Goal: Information Seeking & Learning: Learn about a topic

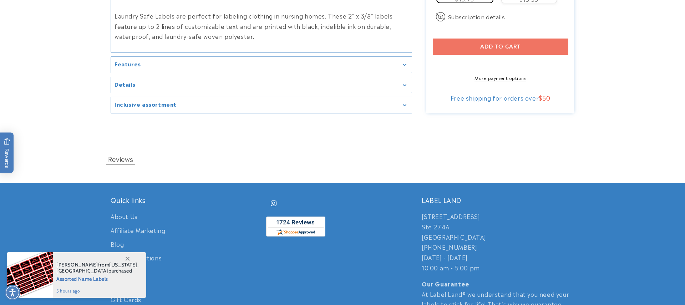
scroll to position [945, 0]
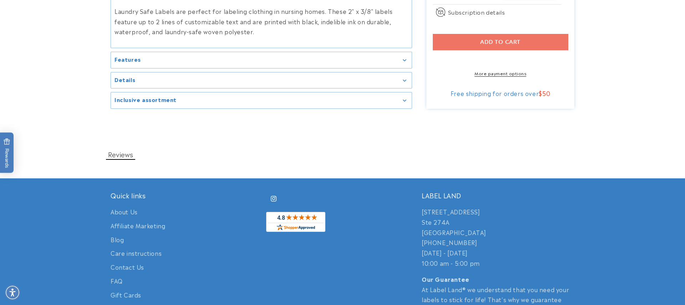
click at [405, 57] on div "Features" at bounding box center [262, 59] width 294 height 5
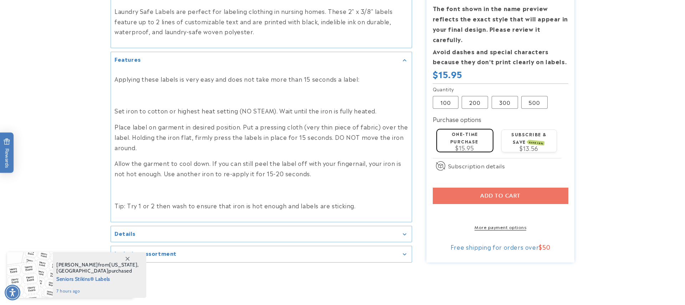
click at [404, 232] on div "Details" at bounding box center [262, 234] width 294 height 5
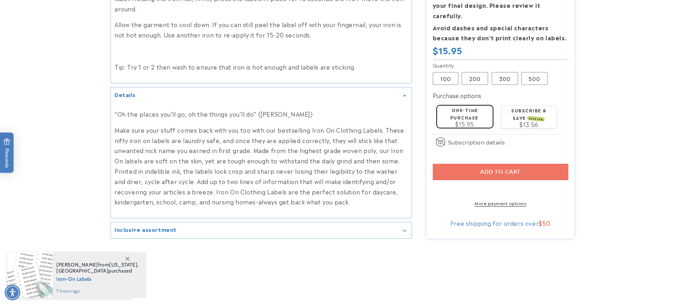
scroll to position [1078, 0]
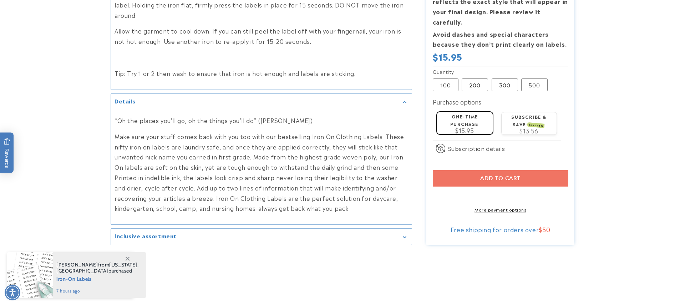
click at [405, 236] on icon "Gallery Viewer" at bounding box center [404, 237] width 3 height 2
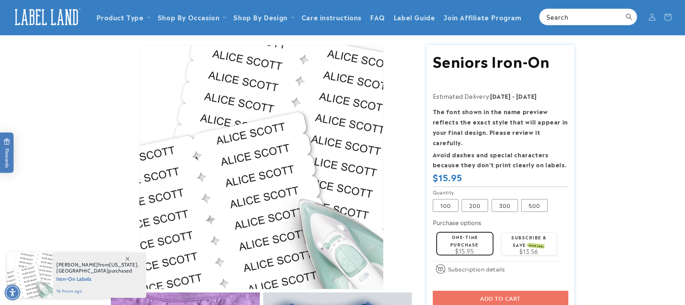
scroll to position [0, 0]
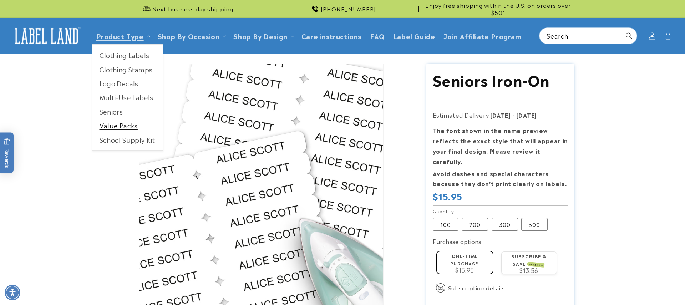
click at [119, 129] on link "Value Packs" at bounding box center [127, 125] width 71 height 14
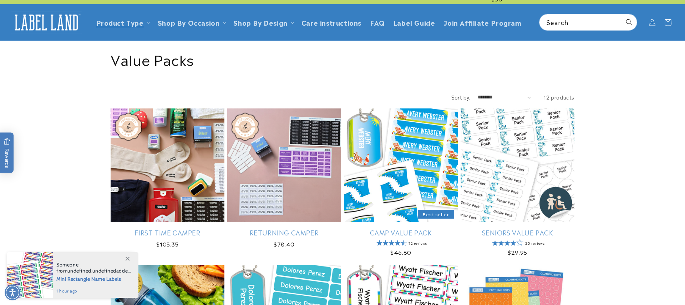
scroll to position [14, 0]
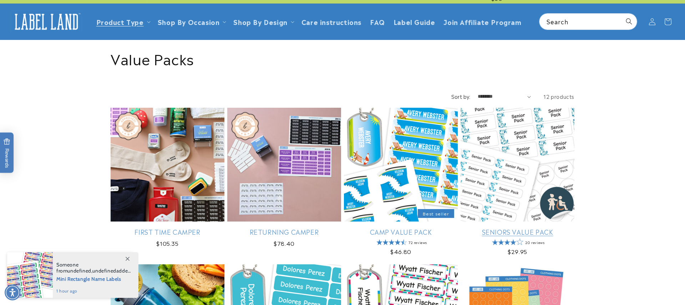
click at [494, 234] on link "Seniors Value Pack" at bounding box center [518, 232] width 114 height 8
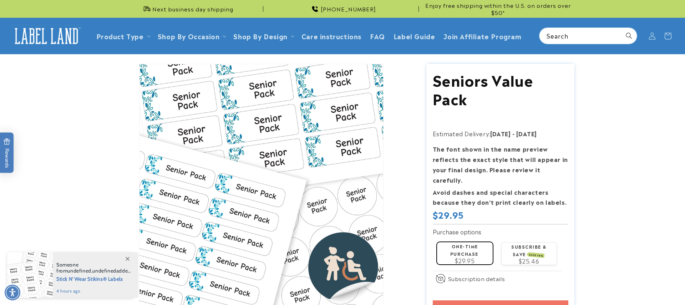
click at [127, 259] on icon at bounding box center [128, 259] width 4 height 4
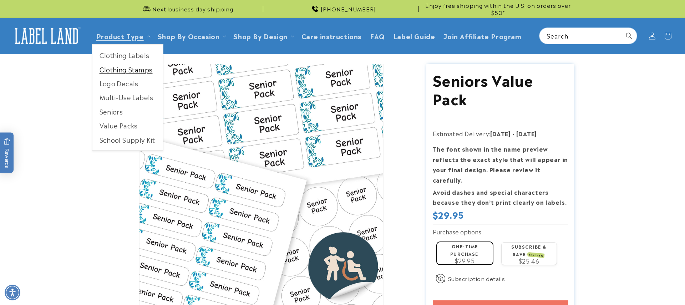
click at [137, 73] on link "Clothing Stamps" at bounding box center [127, 69] width 71 height 14
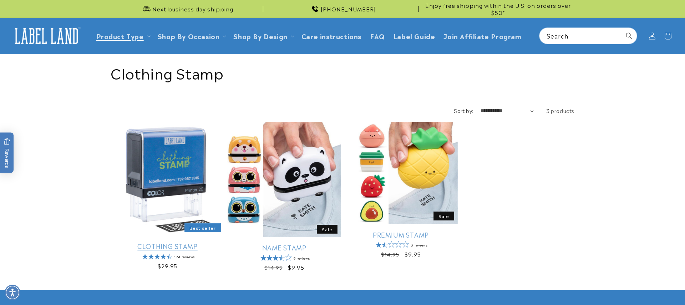
click at [172, 242] on link "Clothing Stamp" at bounding box center [168, 246] width 114 height 8
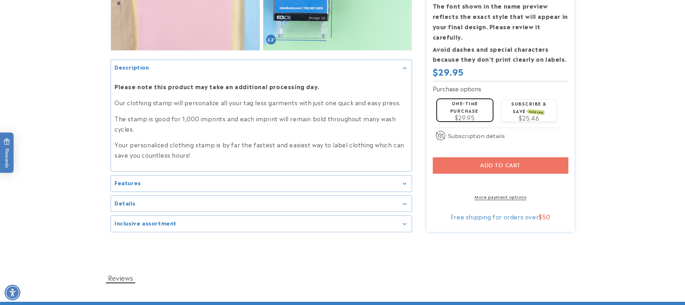
scroll to position [719, 0]
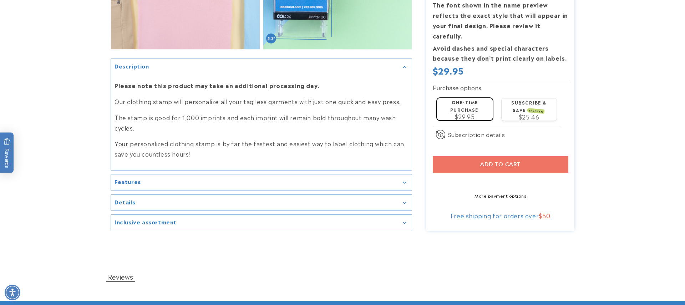
click at [405, 180] on div "Features" at bounding box center [262, 182] width 294 height 5
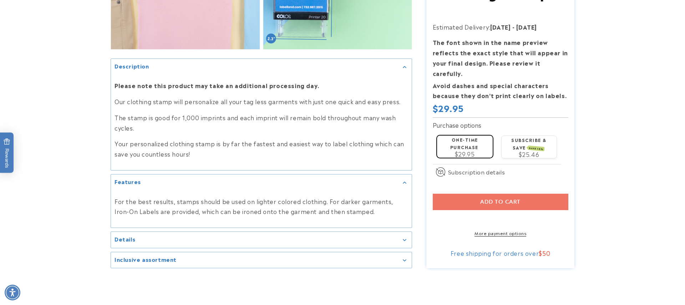
click at [405, 180] on div "Features" at bounding box center [262, 182] width 294 height 5
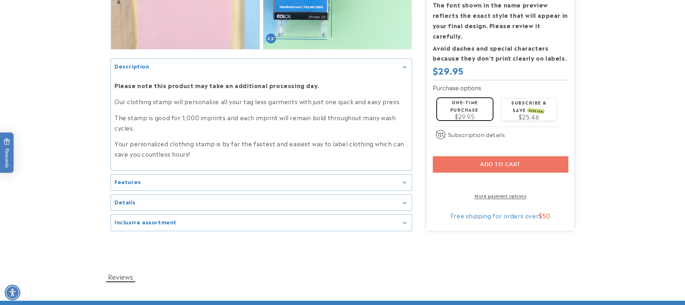
click at [405, 200] on div "Details" at bounding box center [262, 202] width 294 height 5
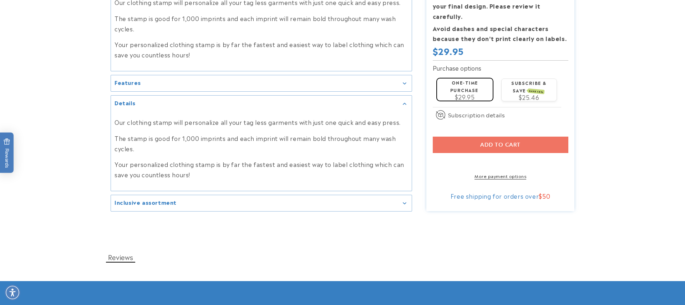
scroll to position [820, 0]
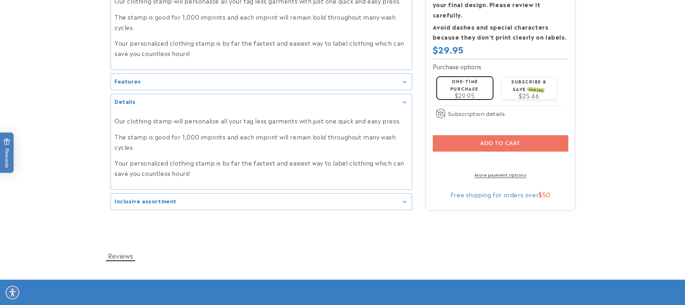
click at [405, 201] on icon "Gallery Viewer" at bounding box center [405, 202] width 4 height 2
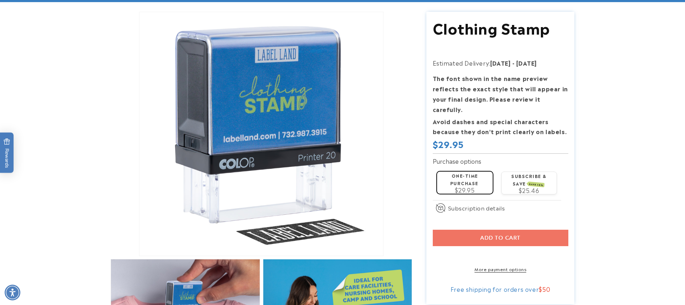
scroll to position [44, 0]
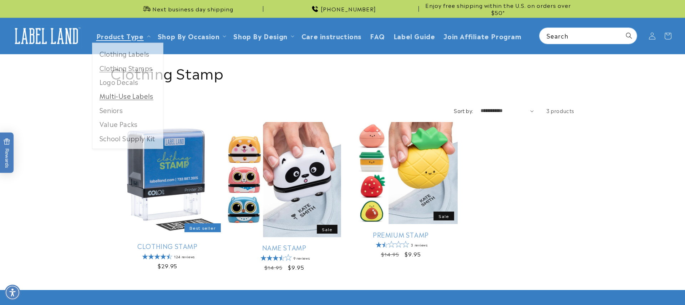
click at [136, 98] on link "Multi-Use Labels" at bounding box center [127, 97] width 71 height 14
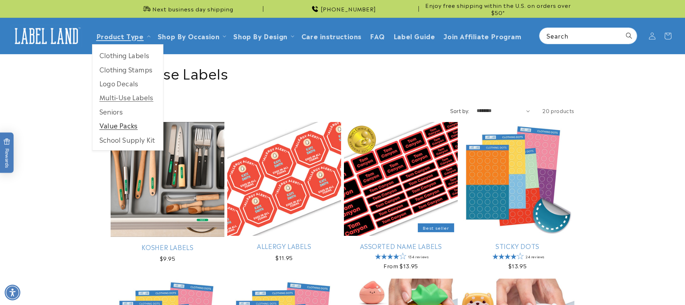
click at [117, 128] on link "Value Packs" at bounding box center [127, 125] width 71 height 14
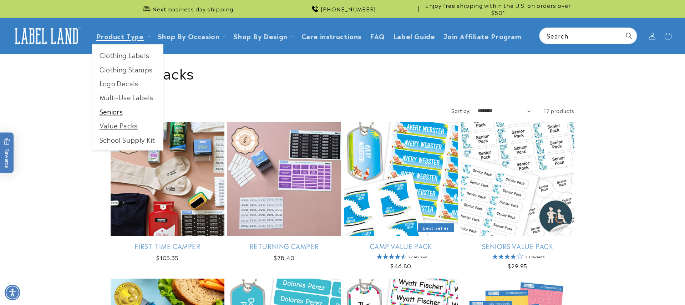
click at [119, 111] on link "Seniors" at bounding box center [127, 112] width 71 height 14
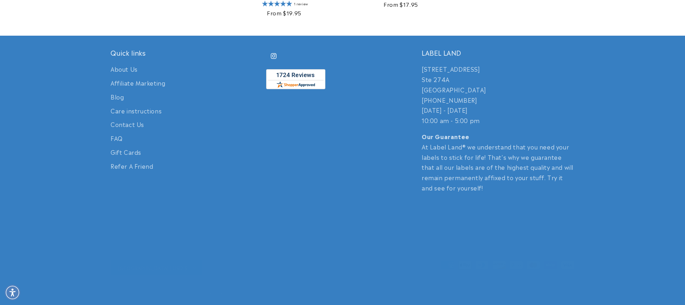
scroll to position [576, 0]
click at [154, 118] on link "Care instructions" at bounding box center [136, 111] width 51 height 14
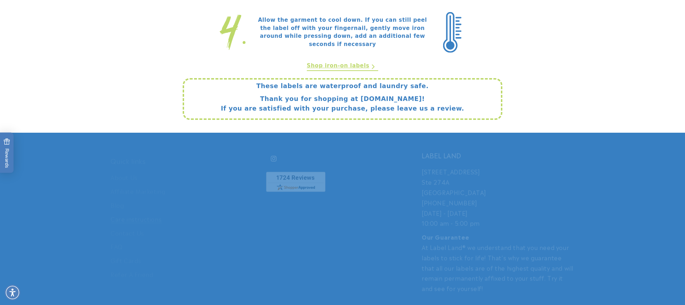
scroll to position [451, 0]
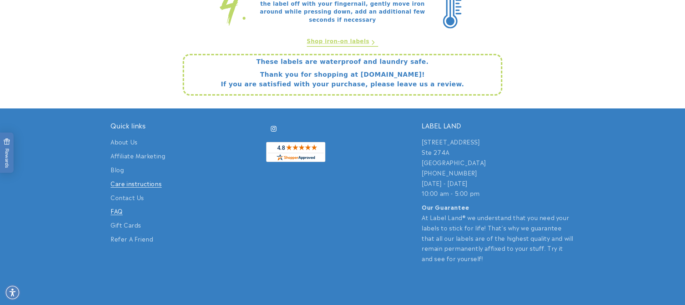
click at [117, 212] on link "FAQ" at bounding box center [117, 211] width 12 height 14
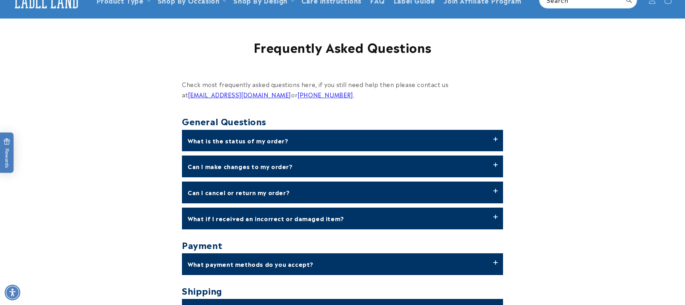
scroll to position [36, 0]
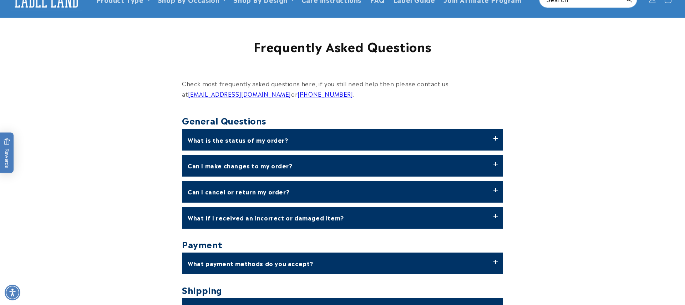
click at [496, 216] on label "What if I received an incorrect or damaged item?" at bounding box center [342, 218] width 321 height 22
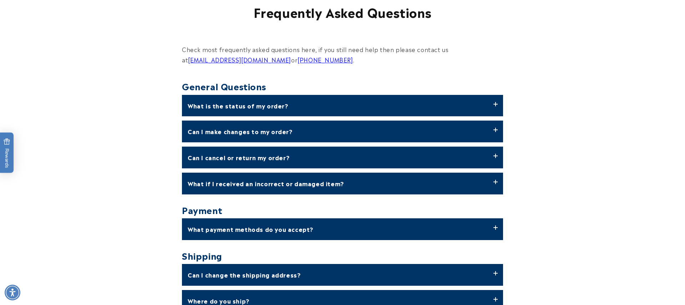
scroll to position [73, 0]
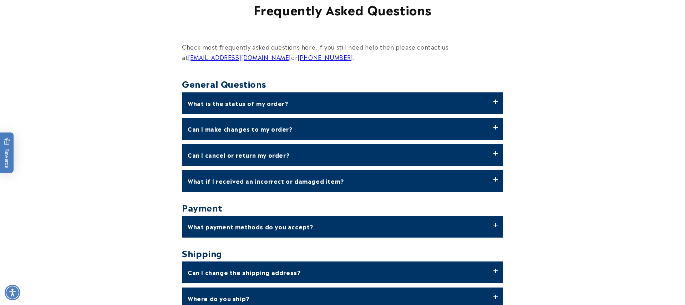
click at [496, 224] on label "What payment methods do you accept?" at bounding box center [342, 227] width 321 height 22
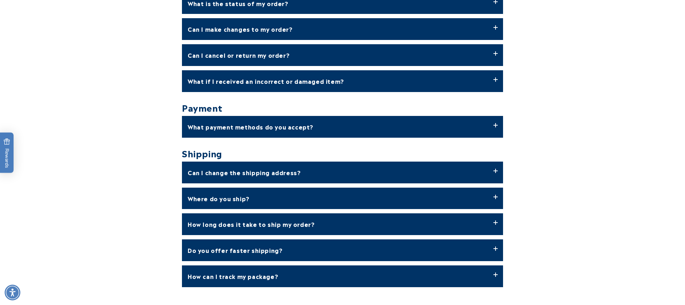
scroll to position [181, 0]
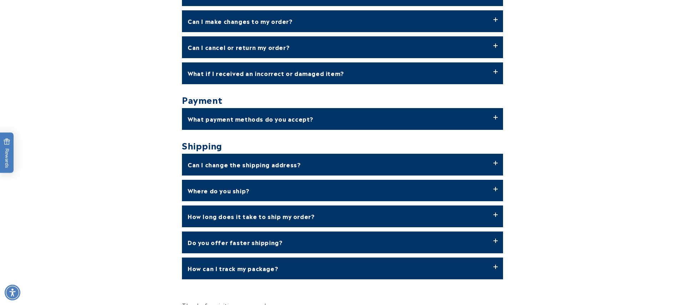
click at [495, 213] on label "How long does it take to ship my order?" at bounding box center [342, 217] width 321 height 22
click at [497, 214] on label "How long does it take to ship my order?" at bounding box center [342, 217] width 321 height 22
click at [496, 240] on label "Do you offer faster shipping?" at bounding box center [342, 243] width 321 height 22
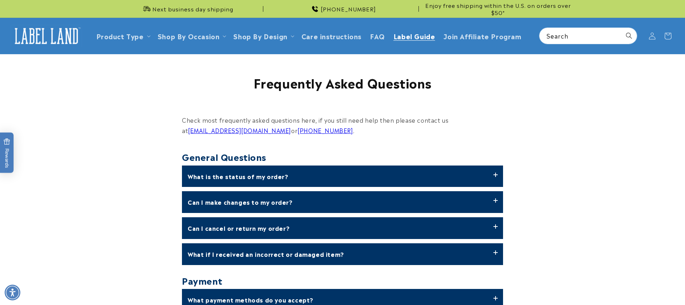
scroll to position [0, 0]
click at [417, 38] on span "Label Guide" at bounding box center [415, 36] width 42 height 8
click at [416, 37] on span "Label Guide" at bounding box center [415, 36] width 42 height 8
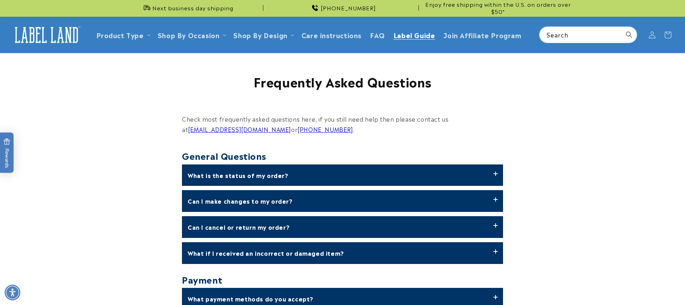
scroll to position [1, 0]
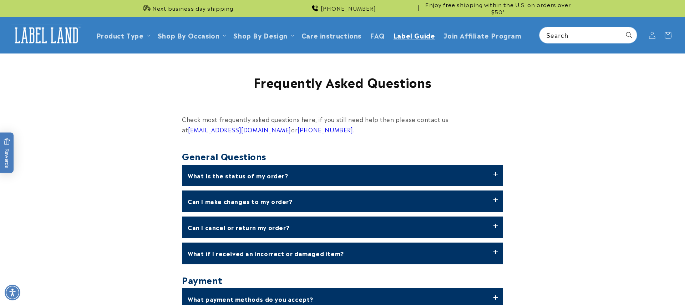
click at [416, 39] on span "Label Guide" at bounding box center [415, 35] width 42 height 8
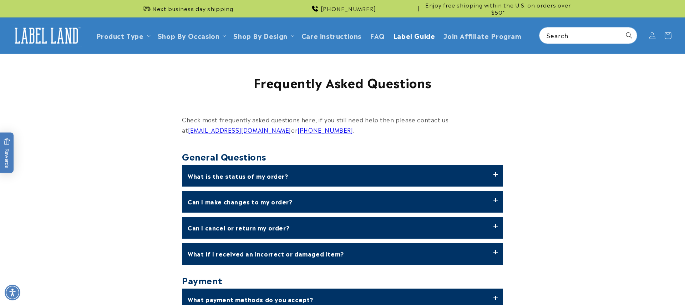
click at [416, 39] on span "Label Guide" at bounding box center [415, 35] width 42 height 8
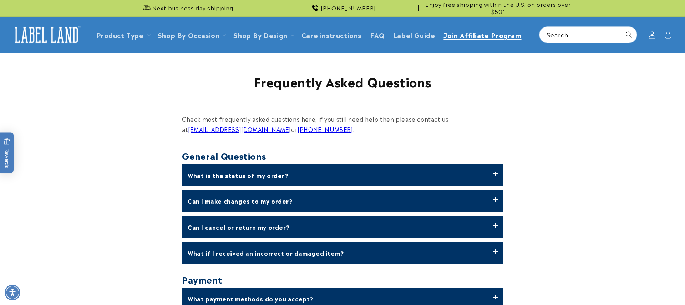
click at [455, 37] on span "Join Affiliate Program" at bounding box center [482, 35] width 78 height 8
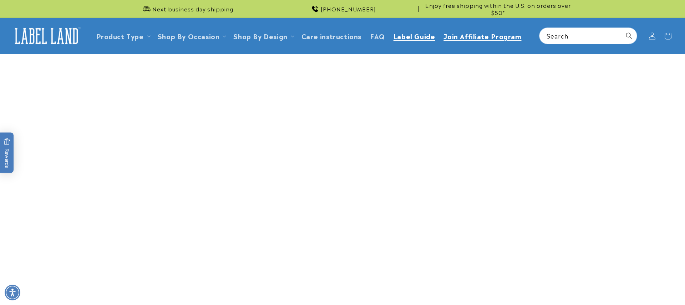
click at [399, 39] on span "Label Guide" at bounding box center [415, 36] width 42 height 8
